Goal: Information Seeking & Learning: Get advice/opinions

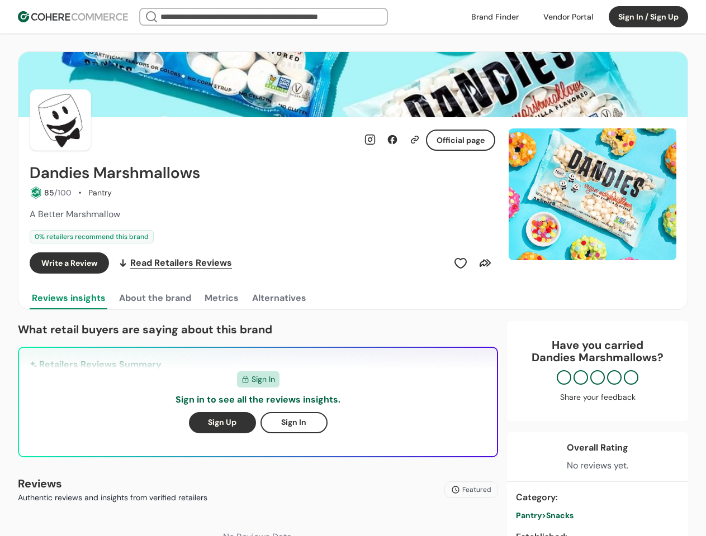
click at [353, 268] on div "Write a Review Read Retailers Reviews" at bounding box center [262, 263] width 465 height 21
click at [568, 17] on div at bounding box center [567, 16] width 63 height 17
click at [648, 17] on div "Insights That Drive Success From trusted reviews to powerful sourcing tools, we…" at bounding box center [353, 268] width 706 height 536
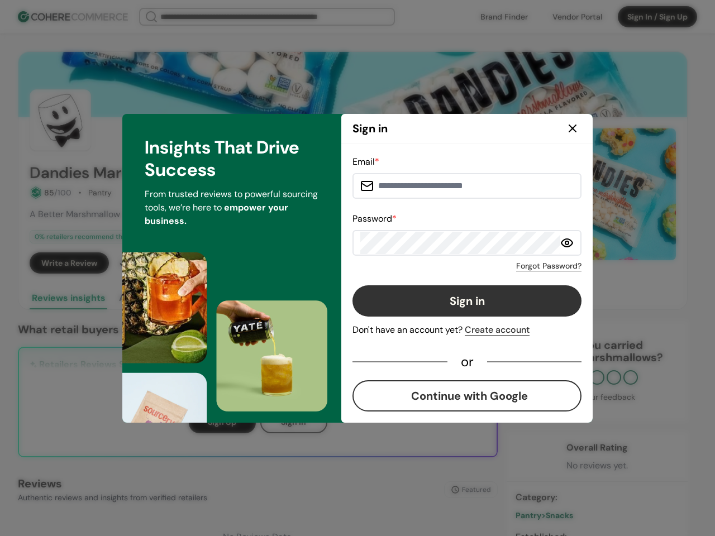
click at [460, 263] on div "Forgot Password?" at bounding box center [467, 264] width 229 height 16
click at [485, 263] on div "Forgot Password?" at bounding box center [467, 264] width 229 height 16
click at [154, 298] on div "Insights That Drive Success From trusted reviews to powerful sourcing tools, we…" at bounding box center [231, 268] width 219 height 309
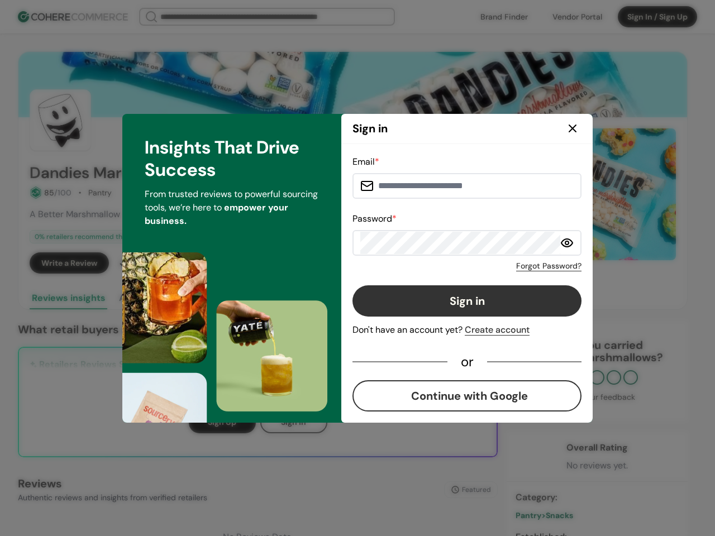
click at [221, 298] on div "Insights That Drive Success From trusted reviews to powerful sourcing tools, we…" at bounding box center [231, 268] width 219 height 309
click at [278, 298] on div "Insights That Drive Success From trusted reviews to powerful sourcing tools, we…" at bounding box center [231, 268] width 219 height 309
